Goal: Register for event/course

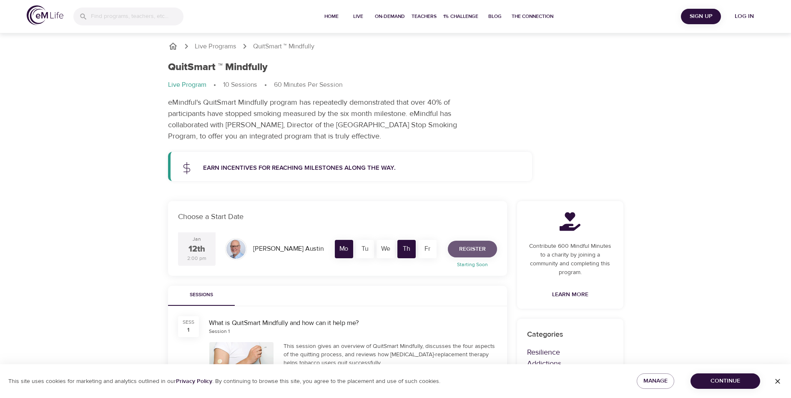
click at [487, 249] on button "Register" at bounding box center [472, 249] width 49 height 17
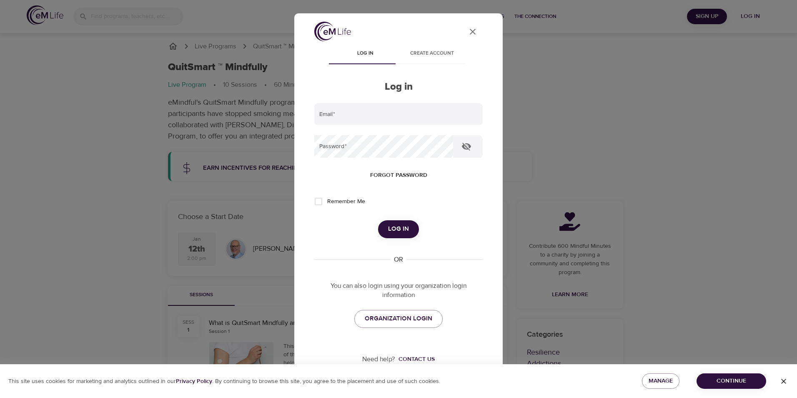
click at [464, 25] on button "User Profile" at bounding box center [473, 32] width 20 height 20
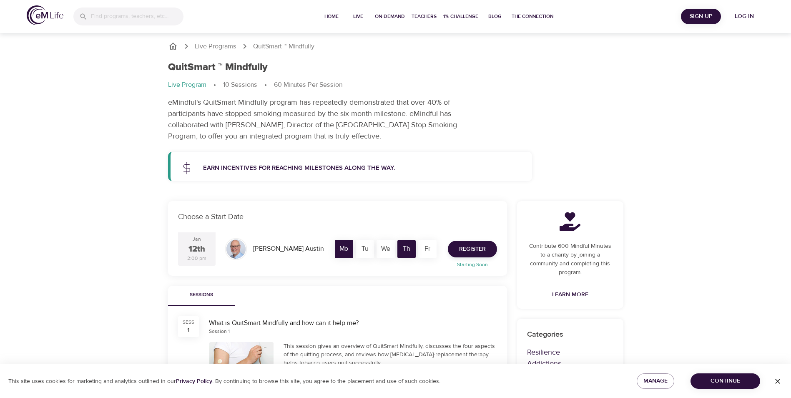
click at [199, 251] on div "12th" at bounding box center [197, 249] width 17 height 12
click at [217, 44] on p "Live Programs" at bounding box center [216, 47] width 42 height 10
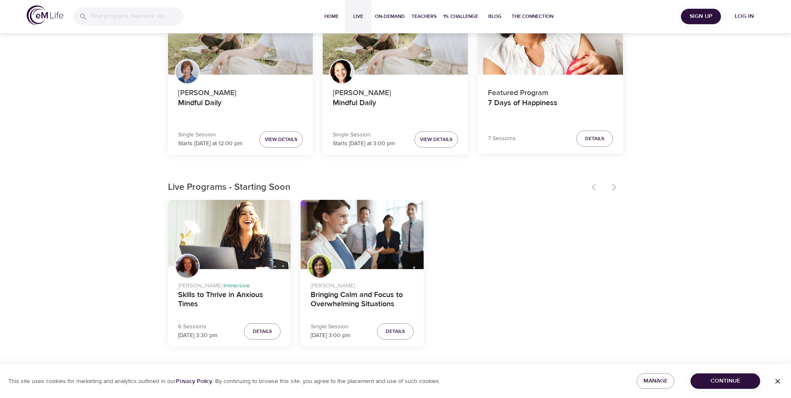
scroll to position [125, 0]
